Goal: Navigation & Orientation: Understand site structure

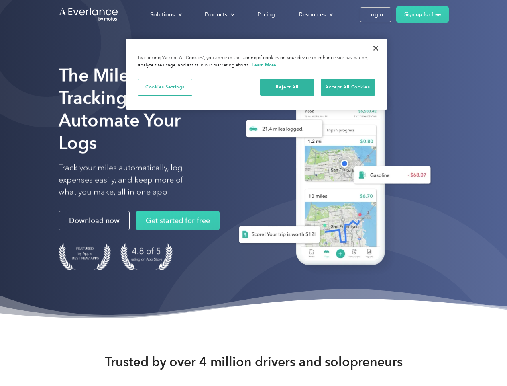
click at [166, 14] on div "Solutions" at bounding box center [162, 15] width 24 height 10
click at [219, 14] on div "Products" at bounding box center [216, 15] width 22 height 10
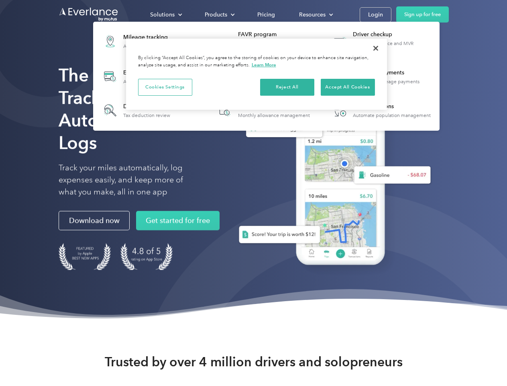
click at [315, 14] on div "Resources" at bounding box center [312, 15] width 27 height 10
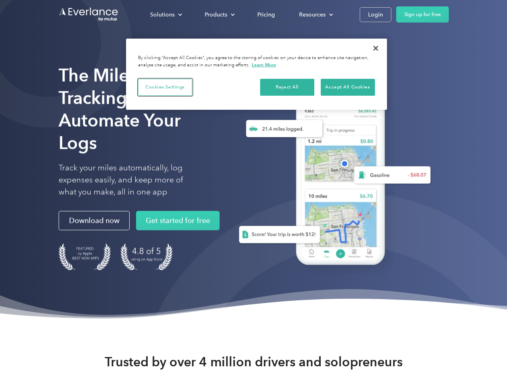
click at [165, 87] on button "Cookies Settings" at bounding box center [165, 87] width 54 height 17
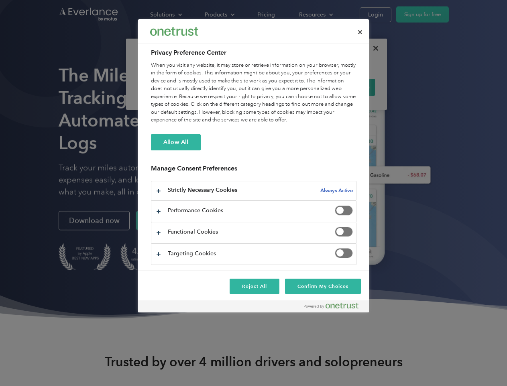
click at [288, 87] on div "When you visit any website, it may store or retrieve information on your browse…" at bounding box center [254, 92] width 206 height 63
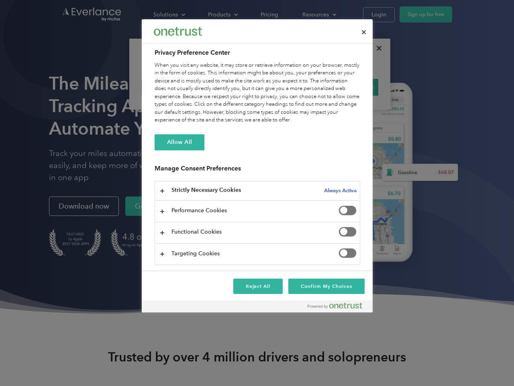
click at [348, 87] on div "When you visit any website, it may store or retrieve information on your browse…" at bounding box center [258, 92] width 206 height 63
click at [376, 48] on div at bounding box center [257, 193] width 514 height 386
